Goal: Answer question/provide support: Share knowledge or assist other users

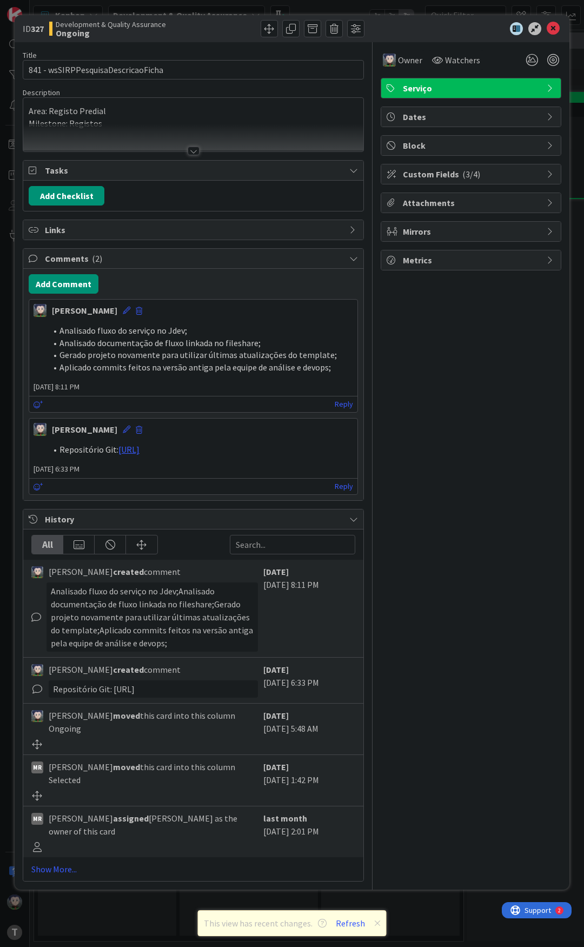
scroll to position [0, 162]
click at [74, 288] on button "Add Comment" at bounding box center [64, 283] width 70 height 19
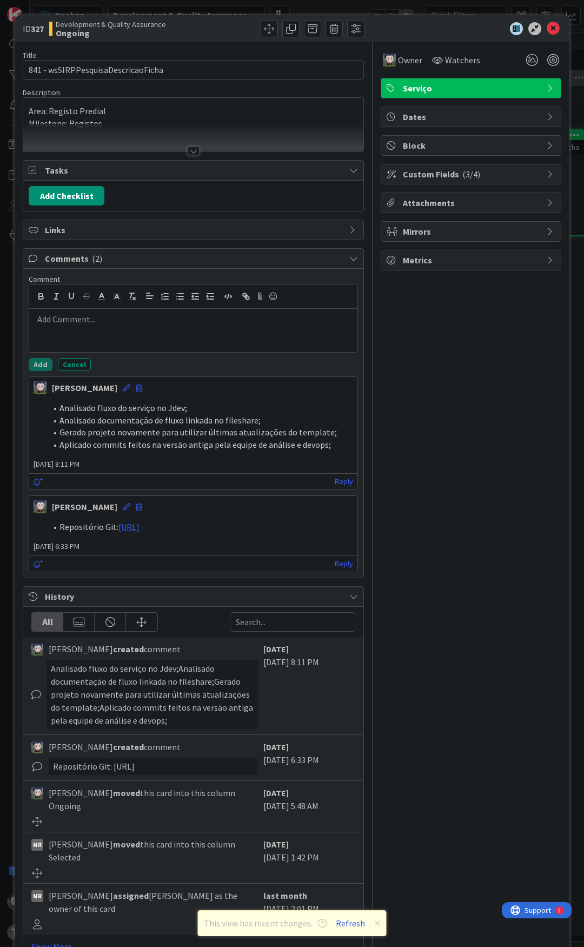
scroll to position [0, 0]
click at [81, 326] on div at bounding box center [193, 330] width 328 height 43
click at [118, 329] on div "Push:" at bounding box center [193, 330] width 328 height 43
click at [64, 320] on li "Push:" at bounding box center [200, 319] width 307 height 12
click at [94, 323] on li "Push:" at bounding box center [200, 319] width 307 height 12
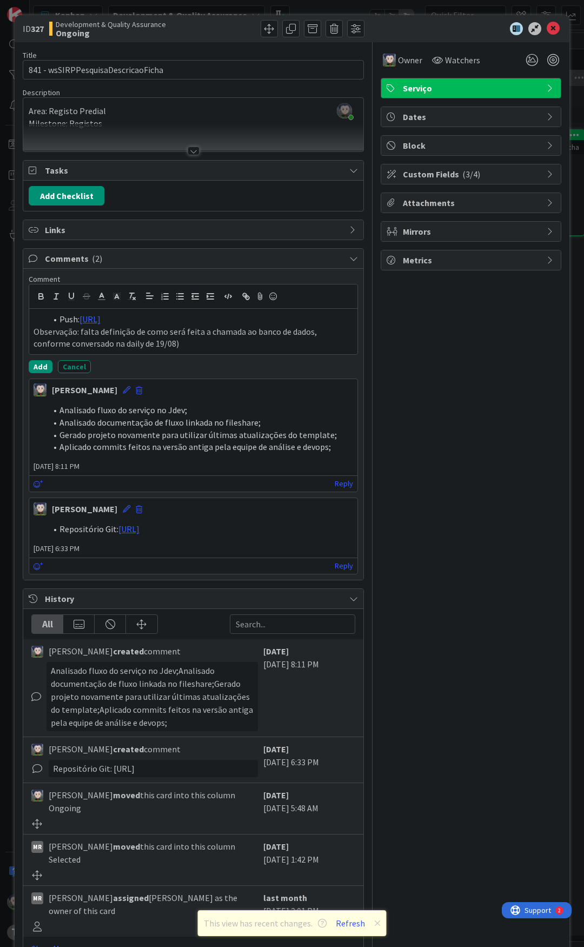
click at [250, 350] on p "Observação: falta definição de como será feita a chamada ao banco de dados, con…" at bounding box center [194, 338] width 320 height 24
click at [209, 350] on p "Observação: falta definição de como será feita a chamada ao banco de dados, con…" at bounding box center [194, 338] width 320 height 24
click at [204, 350] on p "Observação: falta definição de como será feita a chamada ao banco de dados, con…" at bounding box center [194, 338] width 320 height 24
click at [239, 350] on p "Observação: falta definição de como será feita a chamada ao banco de dados, con…" at bounding box center [194, 338] width 320 height 24
click at [235, 350] on p "Observação: falta definição de como será feita a chamada (thread blocking) ao b…" at bounding box center [194, 338] width 320 height 24
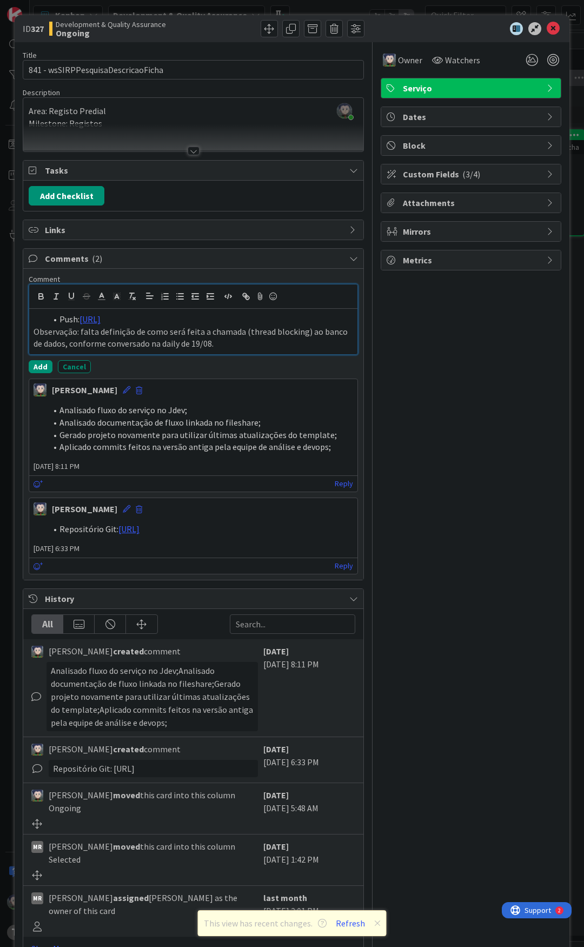
click at [244, 350] on p "Observação: falta definição de como será feita a chamada (thread blocking) ao b…" at bounding box center [194, 338] width 320 height 24
drag, startPoint x: 241, startPoint y: 353, endPoint x: 303, endPoint y: 354, distance: 62.7
click at [303, 350] on p "Observação: falta definição de como será feita a chamada (thread blocking) ao b…" at bounding box center [194, 338] width 320 height 24
click at [309, 350] on p "Observação: falta definição de como será feita a chamada ao banco de dados, con…" at bounding box center [194, 338] width 320 height 24
click at [312, 350] on p "Observação: falta definição de como será feita a chamada ao banco de dados (thr…" at bounding box center [194, 338] width 320 height 24
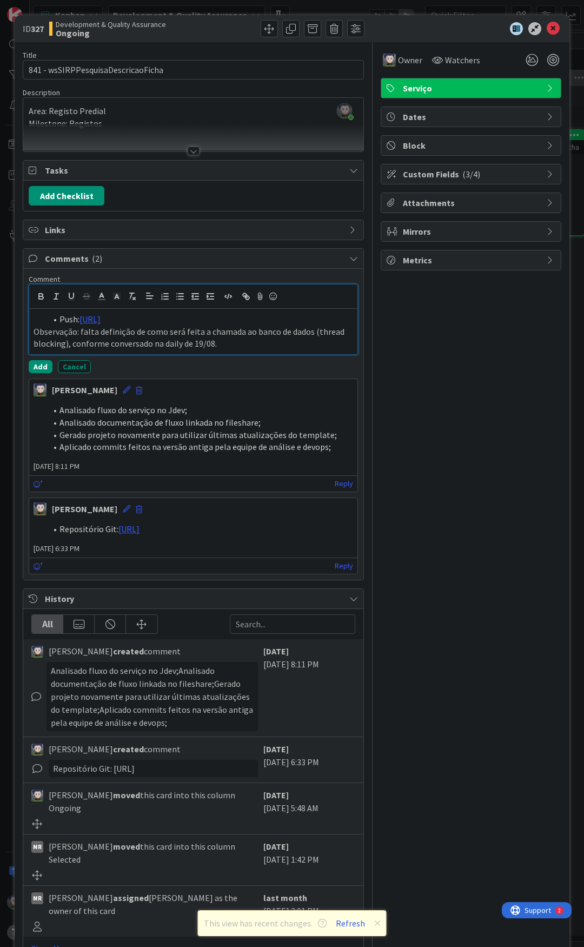
click at [65, 350] on p "Observação: falta definição de como será feita a chamada ao banco de dados (thr…" at bounding box center [194, 338] width 320 height 24
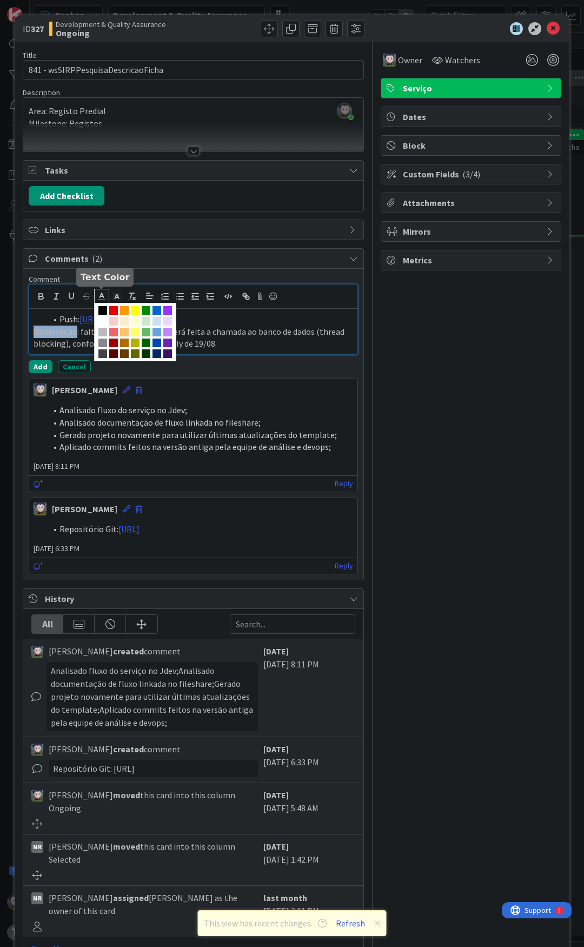
click at [104, 297] on icon at bounding box center [102, 297] width 10 height 10
click at [113, 310] on span at bounding box center [113, 310] width 9 height 9
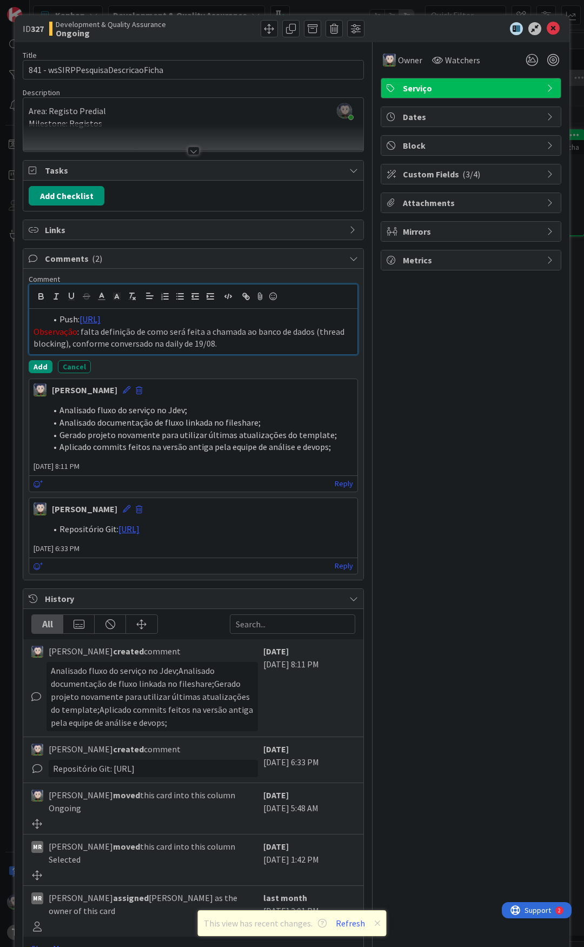
click at [107, 350] on p "Observação : falta definição de como será feita a chamada ao banco de dados (th…" at bounding box center [194, 338] width 320 height 24
click at [43, 373] on button "Add" at bounding box center [41, 366] width 24 height 13
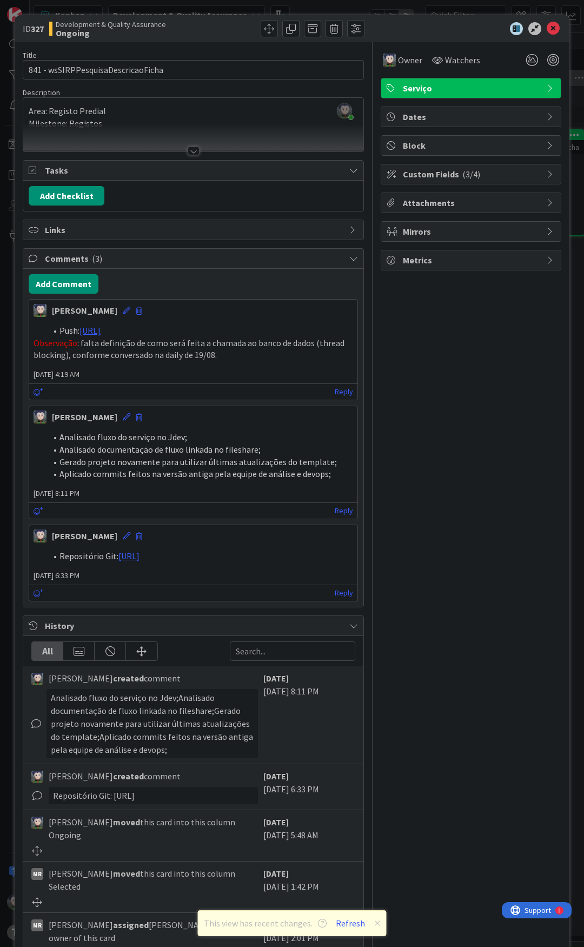
click at [462, 150] on span "Block" at bounding box center [472, 145] width 138 height 13
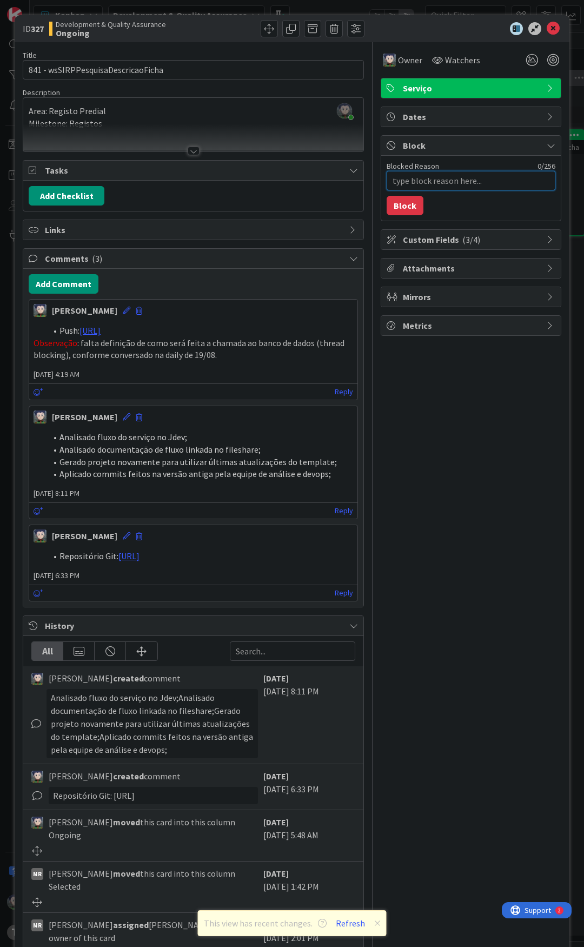
click at [419, 183] on textarea "Blocked Reason" at bounding box center [471, 180] width 169 height 19
type textarea "x"
type textarea "D"
type textarea "x"
type textarea "De"
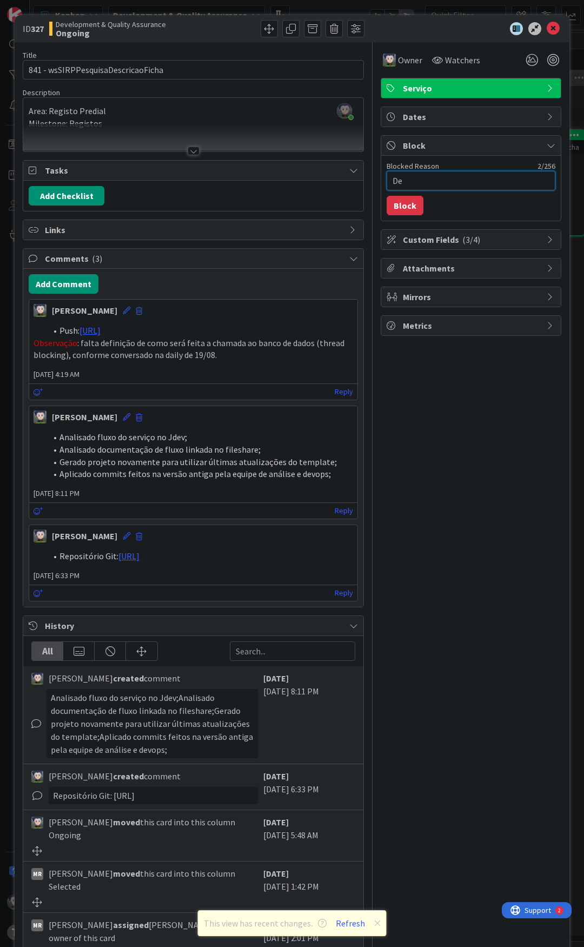
type textarea "x"
type textarea "Def"
type textarea "x"
type textarea "Defi"
type textarea "x"
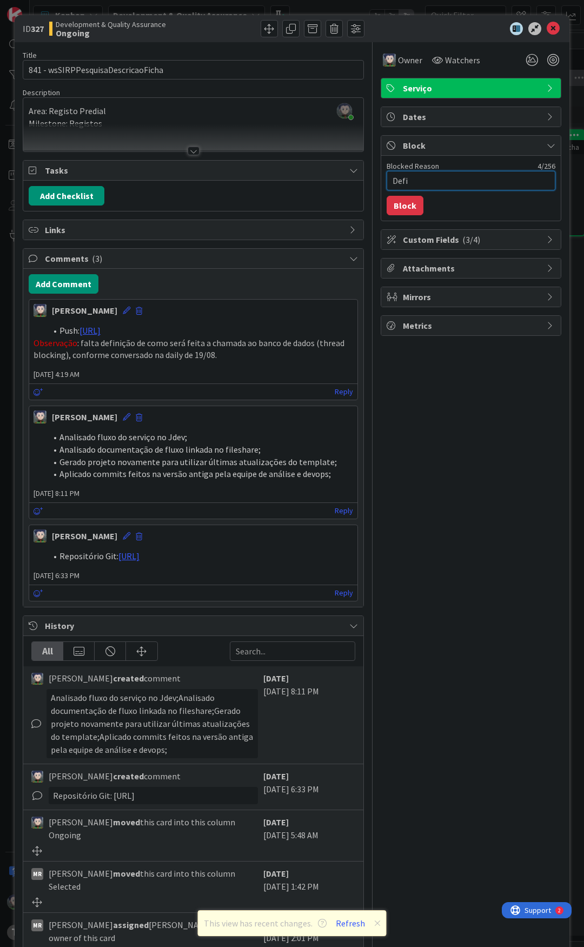
type textarea "Defin"
type textarea "x"
type textarea "Defini"
type textarea "x"
type textarea "Definir"
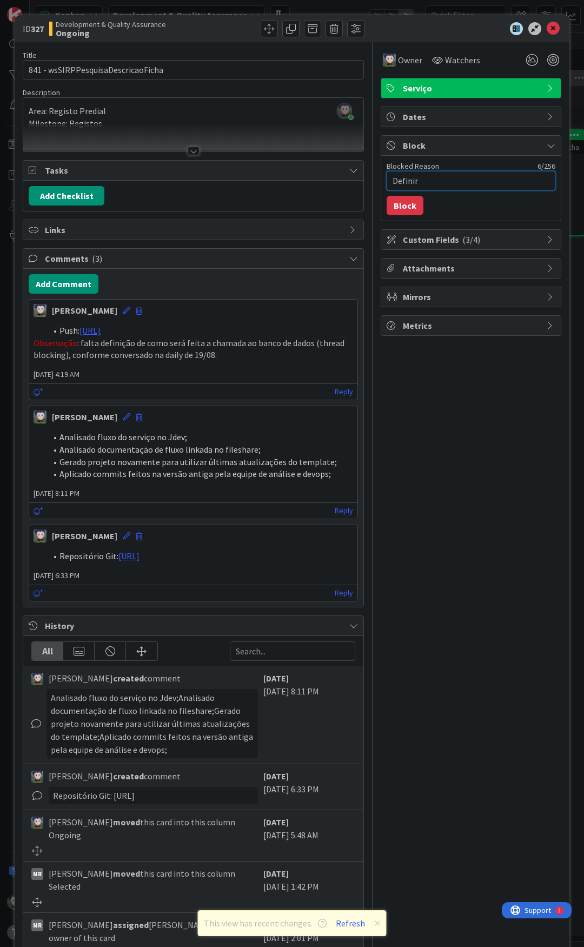
type textarea "x"
type textarea "Definir"
type textarea "x"
type textarea "Definir u"
type textarea "x"
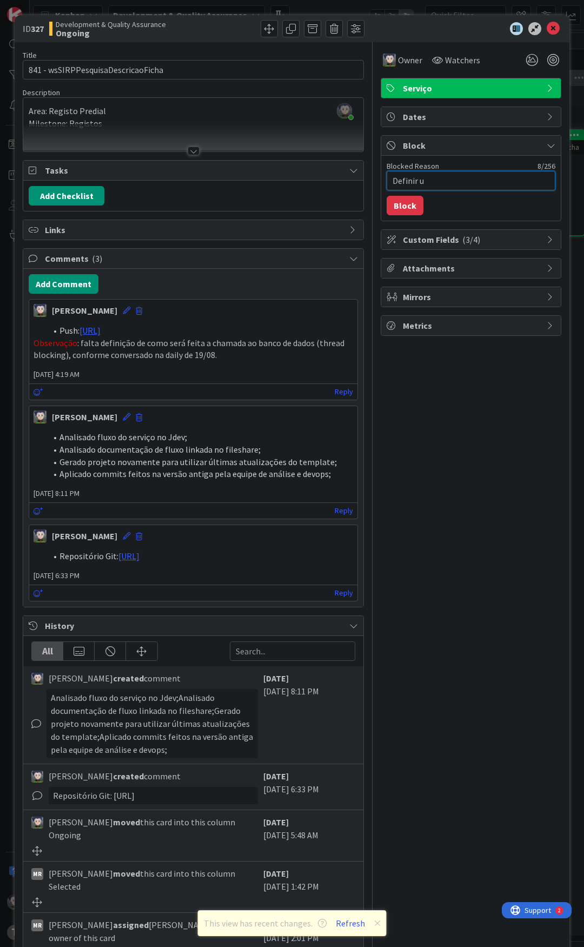
type textarea "Definir us"
type textarea "x"
type textarea "Definir uso"
type textarea "x"
type textarea "Definir uso"
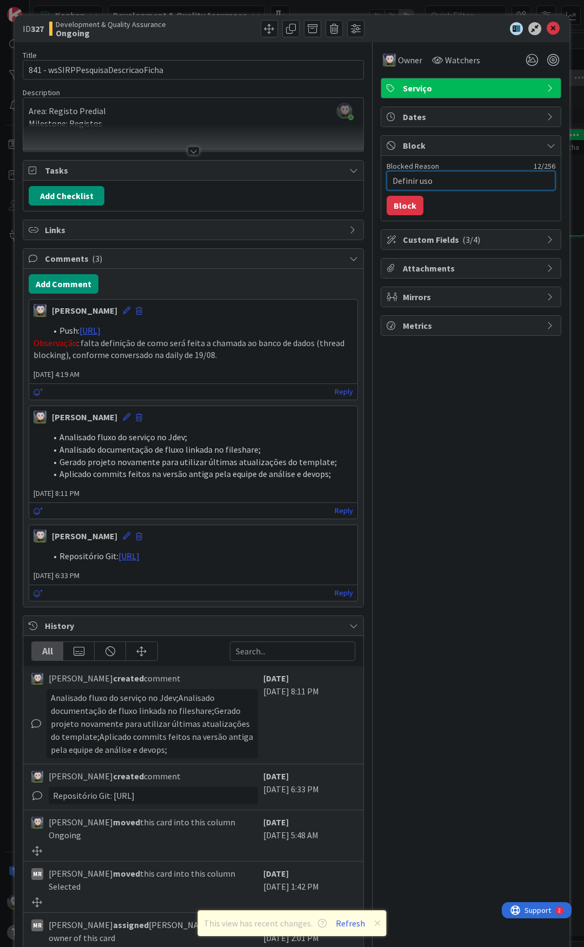
type textarea "x"
type textarea "Definir uso d"
type textarea "x"
type textarea "Definir uso de"
type textarea "x"
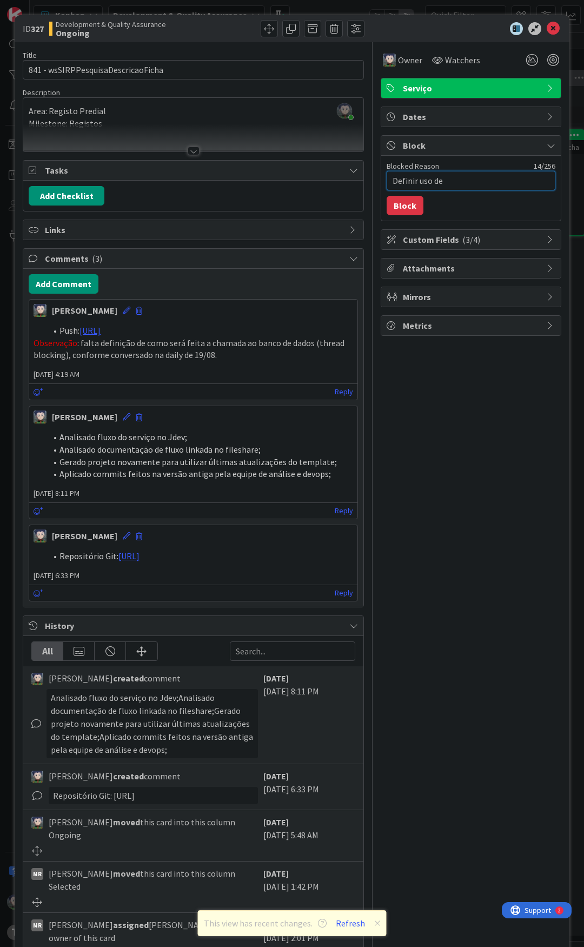
type textarea "Definir uso de"
type textarea "x"
type textarea "Definir uso de t"
type textarea "x"
type textarea "Definir uso de th"
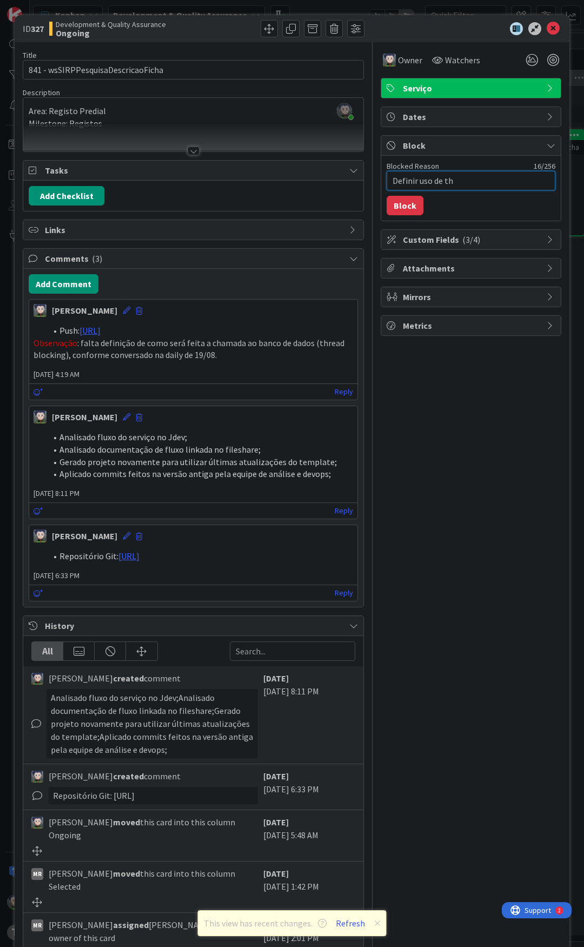
type textarea "x"
type textarea "Definir uso de thr"
type textarea "x"
type textarea "Definir uso de thre"
type textarea "x"
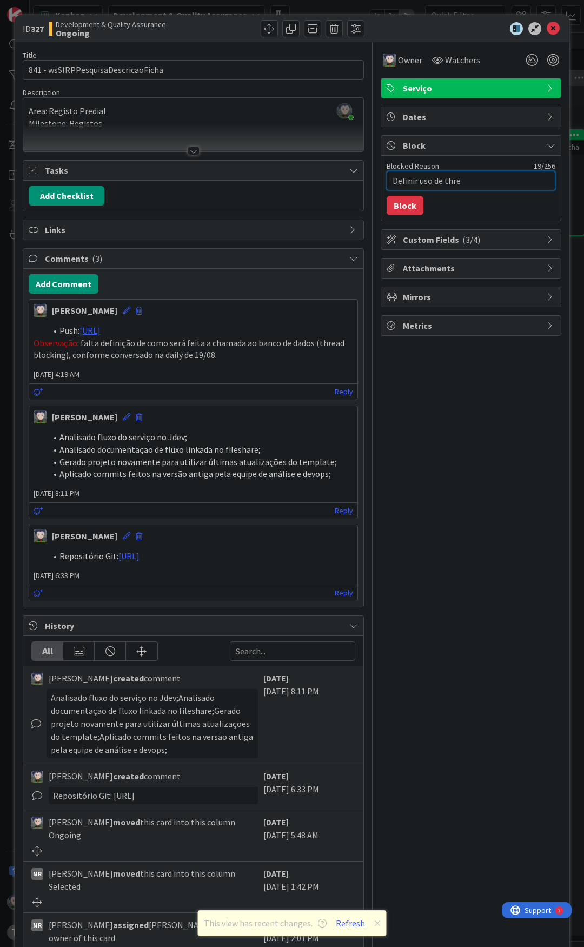
type textarea "Definir uso de threa"
type textarea "x"
type textarea "Definir uso de thread"
type textarea "x"
type textarea "Definir uso de thread"
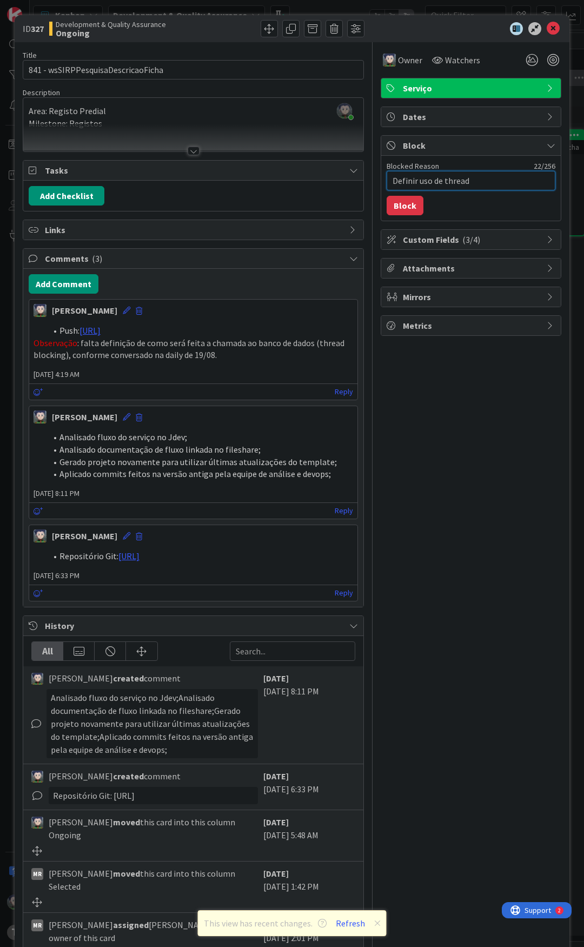
type textarea "x"
type textarea "Definir uso de thread à"
type textarea "x"
type textarea "Definir uso de thread à"
type textarea "x"
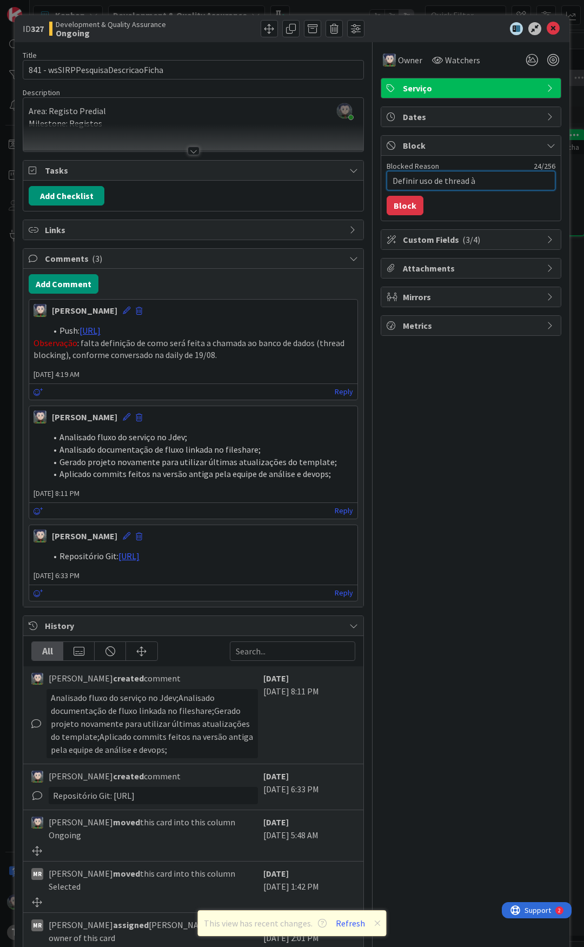
type textarea "Definir uso de thread à c"
type textarea "x"
type textarea "Definir uso de thread à ch"
type textarea "x"
type textarea "Definir uso de thread à cha"
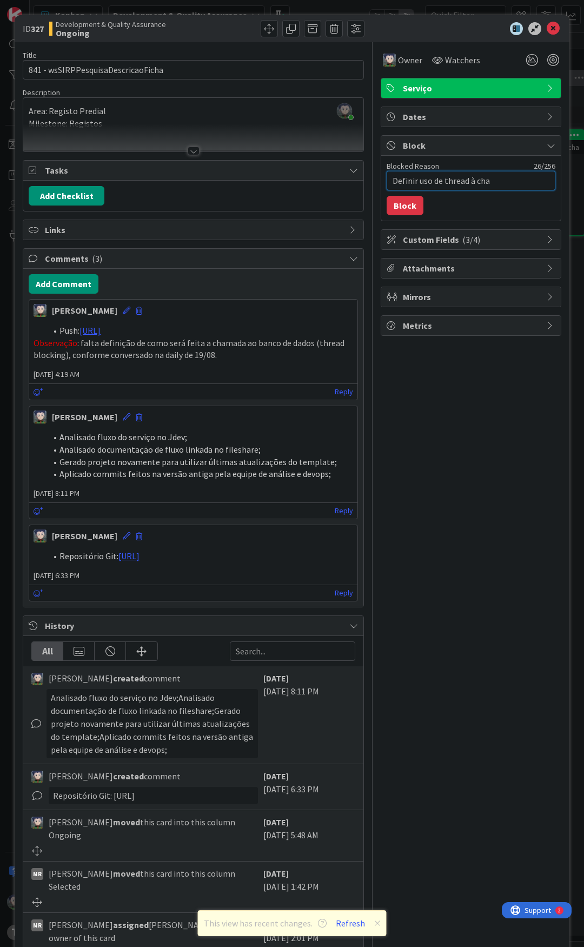
type textarea "x"
type textarea "Definir uso de thread à cham"
type textarea "x"
type textarea "Definir uso de thread à chama"
type textarea "x"
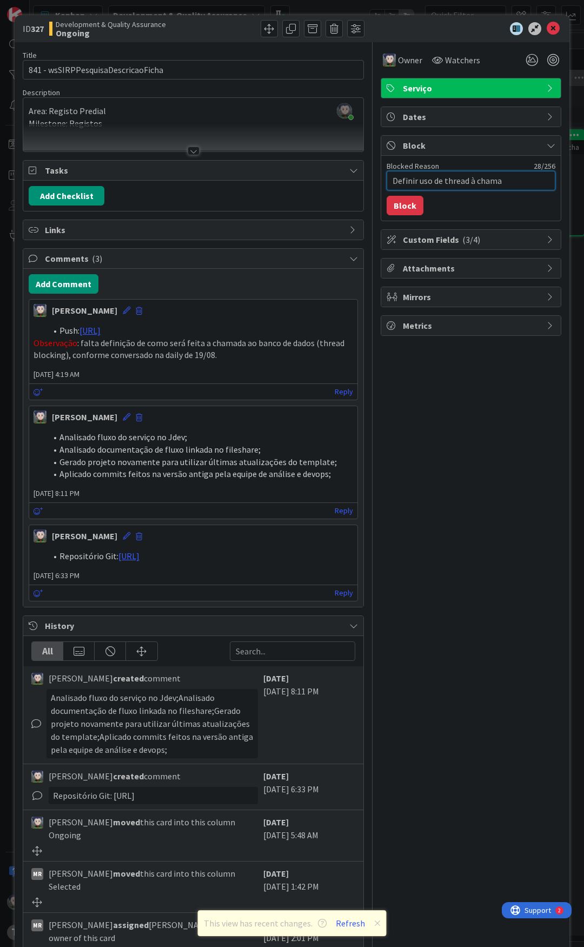
type textarea "Definir uso de thread à chamad"
type textarea "x"
type textarea "Definir uso de thread à chamada"
type textarea "x"
type textarea "Definir uso de thread à chamada"
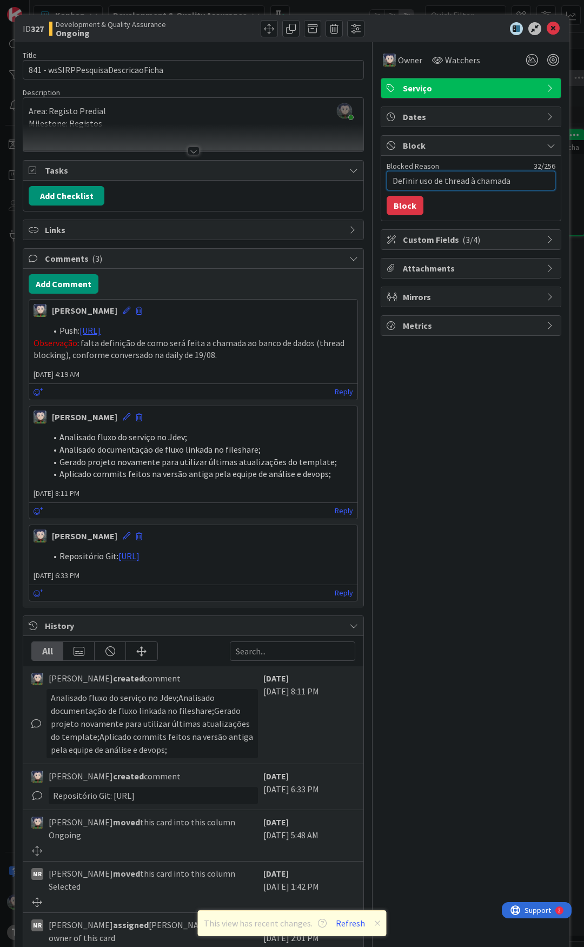
type textarea "x"
type textarea "Definir uso de thread à chamada a"
type textarea "x"
type textarea "Definir uso de thread à chamada ao"
type textarea "x"
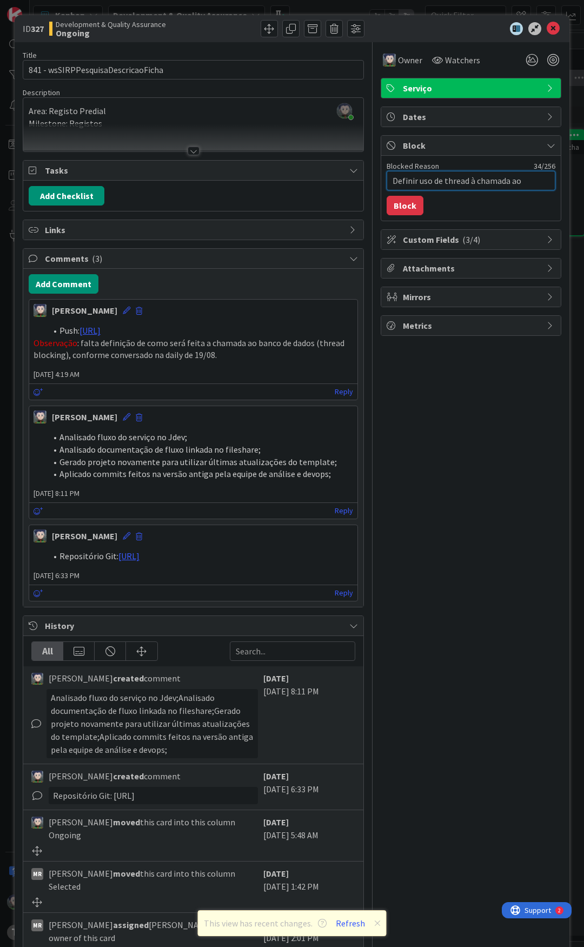
type textarea "Definir uso de thread à chamada ao"
type textarea "x"
type textarea "Definir uso de thread à chamada ao B"
type textarea "x"
type textarea "Definir uso de thread à chamada ao BD"
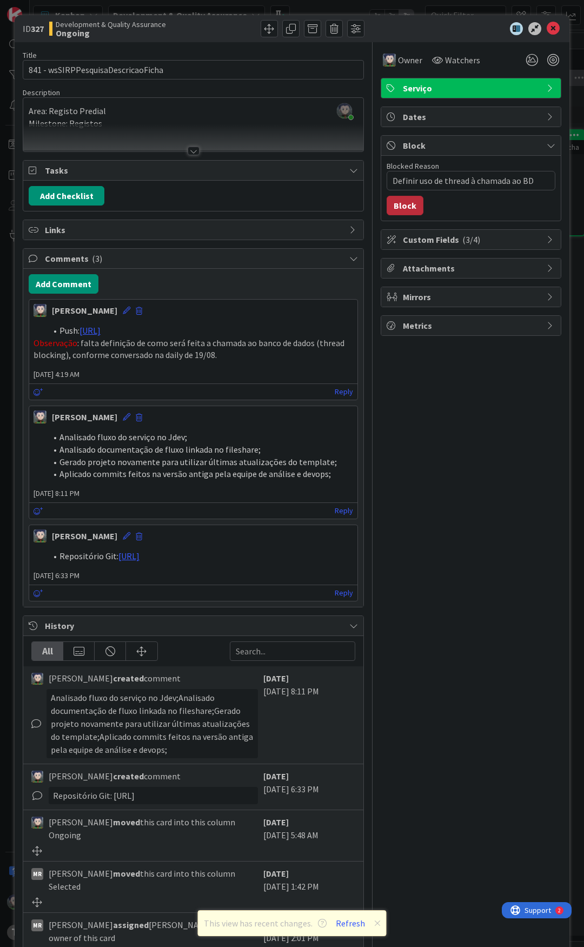
click at [401, 202] on button "Block" at bounding box center [405, 205] width 37 height 19
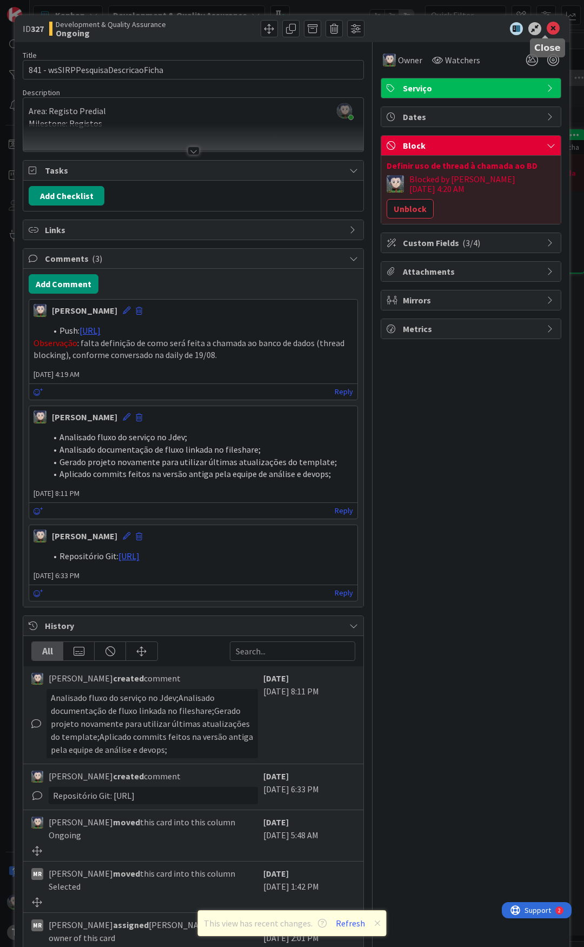
click at [549, 27] on icon at bounding box center [553, 28] width 13 height 13
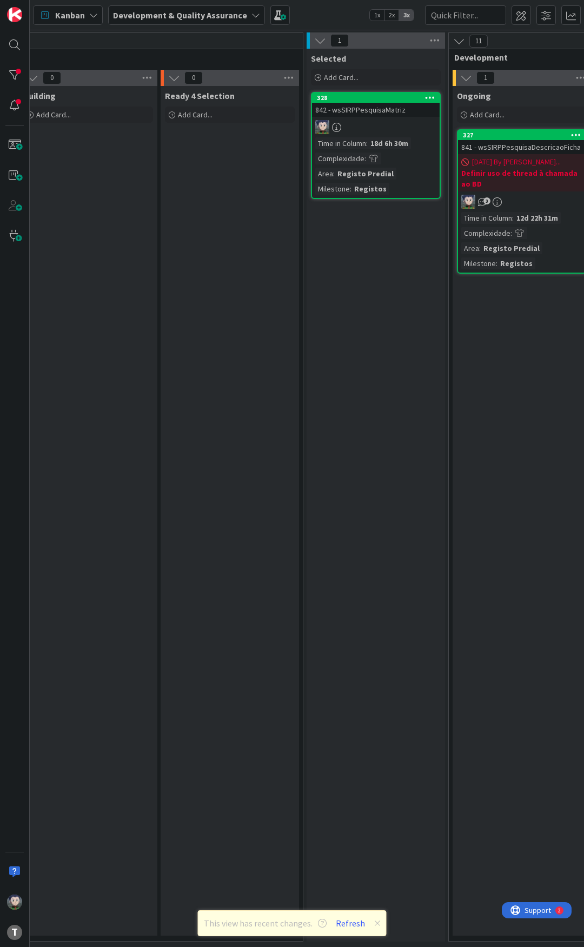
scroll to position [0, 162]
